Goal: Find specific page/section: Find specific page/section

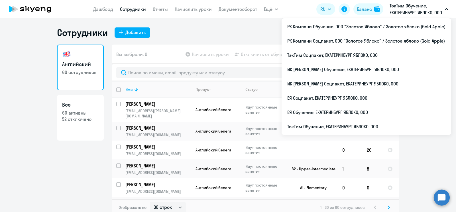
select select "30"
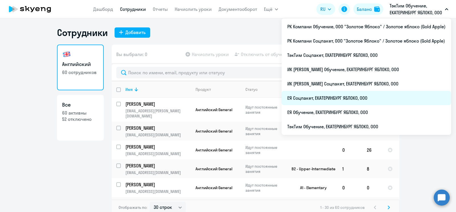
scroll to position [473, 0]
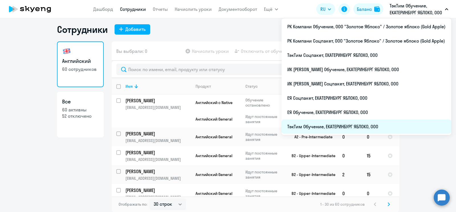
click at [362, 126] on li "ТэкТим Обучение, ЕКАТЕРИНБУРГ ЯБЛОКО, ООО" at bounding box center [367, 126] width 170 height 14
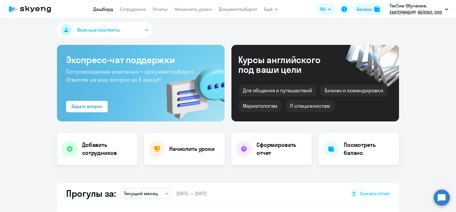
scroll to position [39, 0]
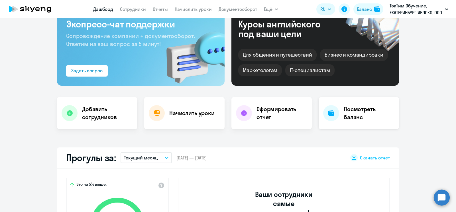
select select "30"
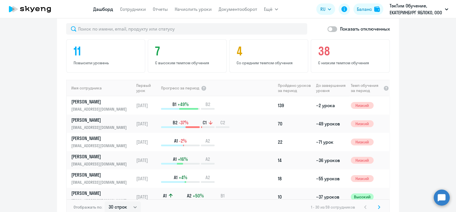
scroll to position [496, 0]
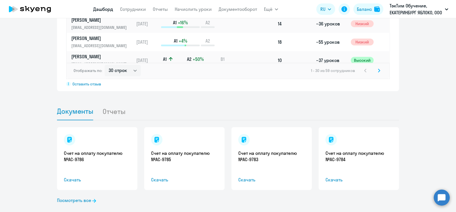
click at [104, 102] on li "Отчеты" at bounding box center [118, 110] width 32 height 17
drag, startPoint x: 130, startPoint y: 102, endPoint x: 127, endPoint y: 103, distance: 3.5
click at [129, 103] on li "Отчеты" at bounding box center [118, 110] width 32 height 17
click at [110, 104] on li "Отчеты" at bounding box center [118, 110] width 32 height 17
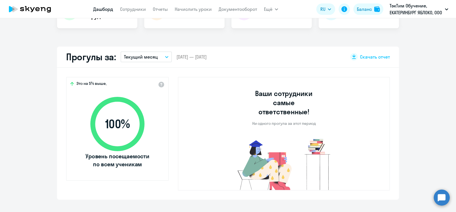
scroll to position [104, 0]
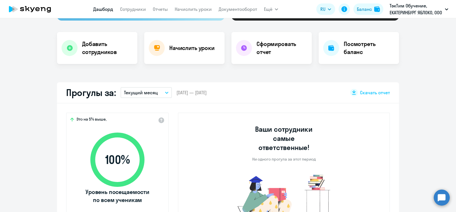
click at [203, 96] on div "Прогулы за: Текущий месяц – [DATE] — [DATE] Скачать отчет" at bounding box center [228, 92] width 342 height 21
